Goal: Information Seeking & Learning: Learn about a topic

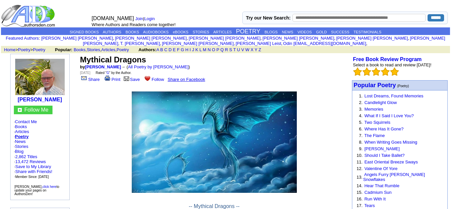
click at [160, 115] on img at bounding box center [214, 141] width 165 height 101
click at [201, 126] on img at bounding box center [214, 141] width 165 height 101
click at [176, 98] on img at bounding box center [214, 141] width 165 height 101
